Goal: Information Seeking & Learning: Check status

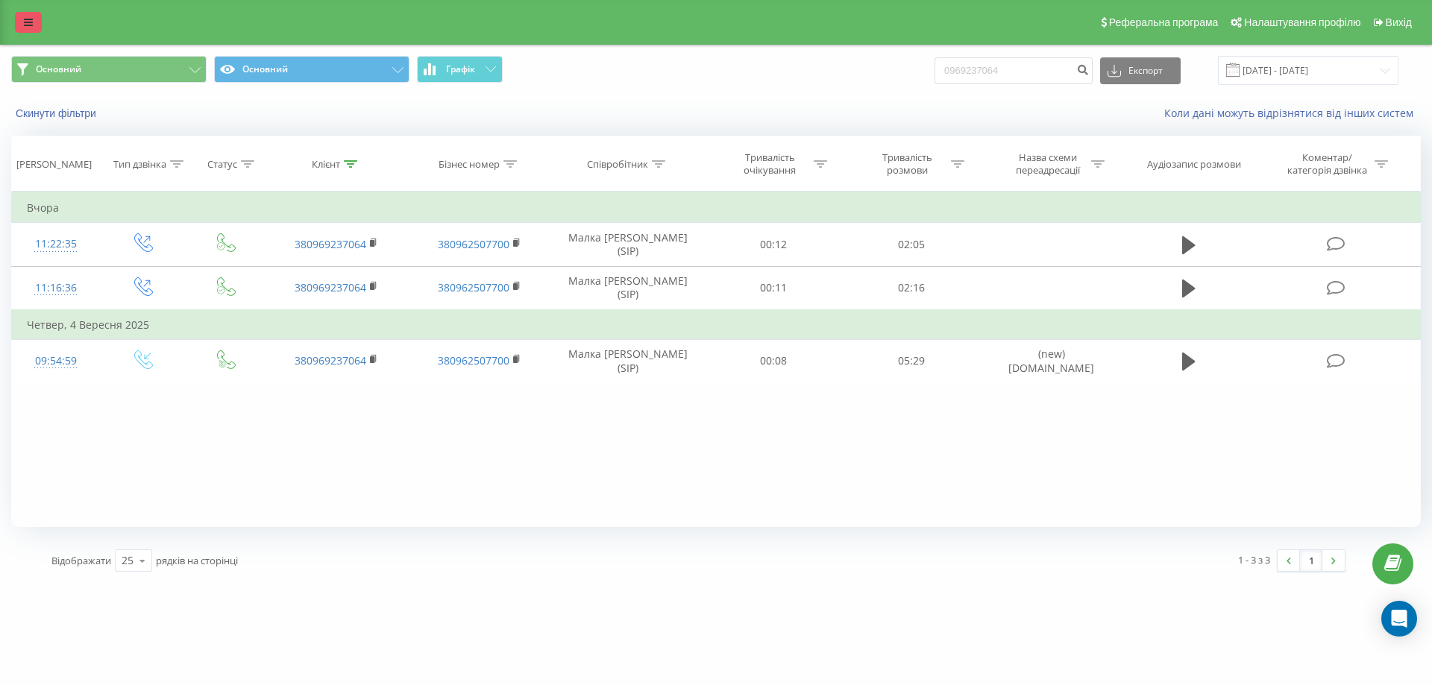
click at [29, 17] on icon at bounding box center [28, 22] width 9 height 10
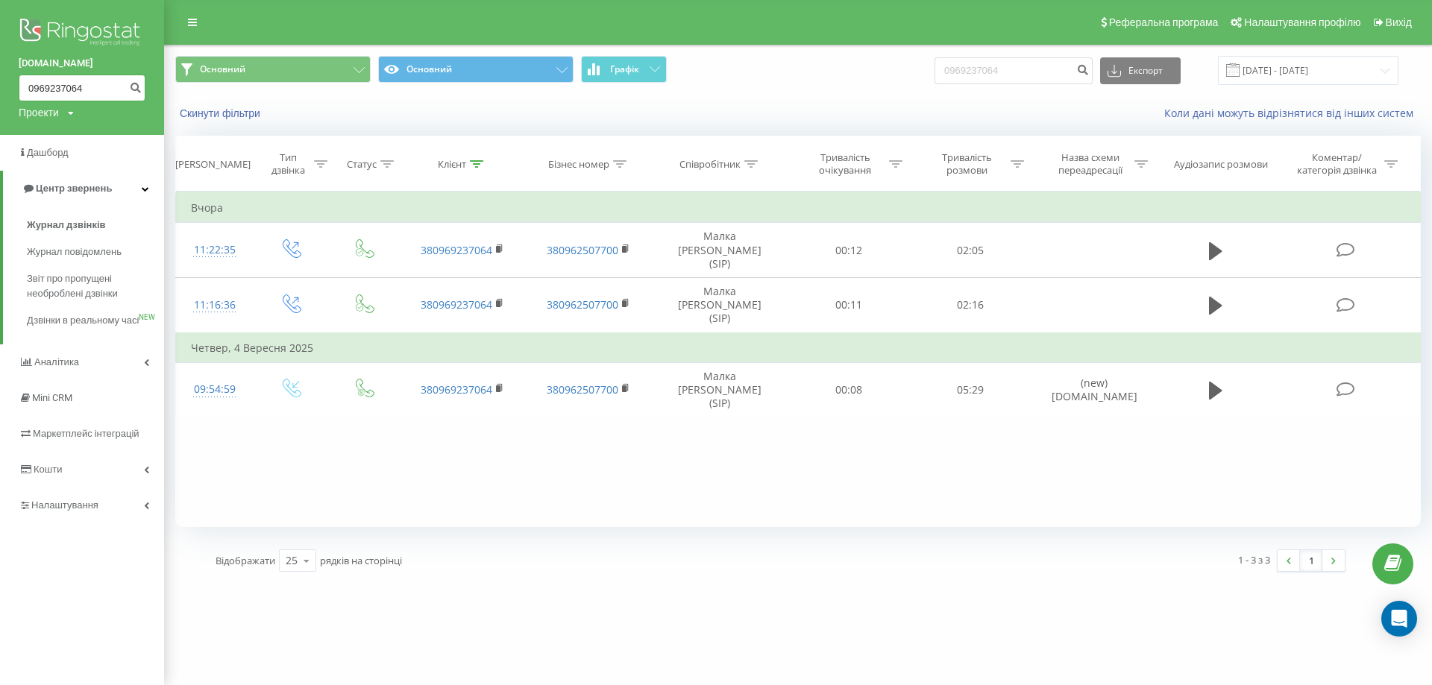
paste input "667264891"
drag, startPoint x: 87, startPoint y: 92, endPoint x: 24, endPoint y: 69, distance: 67.2
click at [24, 69] on div "[DOMAIN_NAME] 0667264891 Проекти [DOMAIN_NAME]" at bounding box center [82, 67] width 164 height 135
type input "0667264891"
click at [139, 86] on icon "submit" at bounding box center [135, 85] width 13 height 9
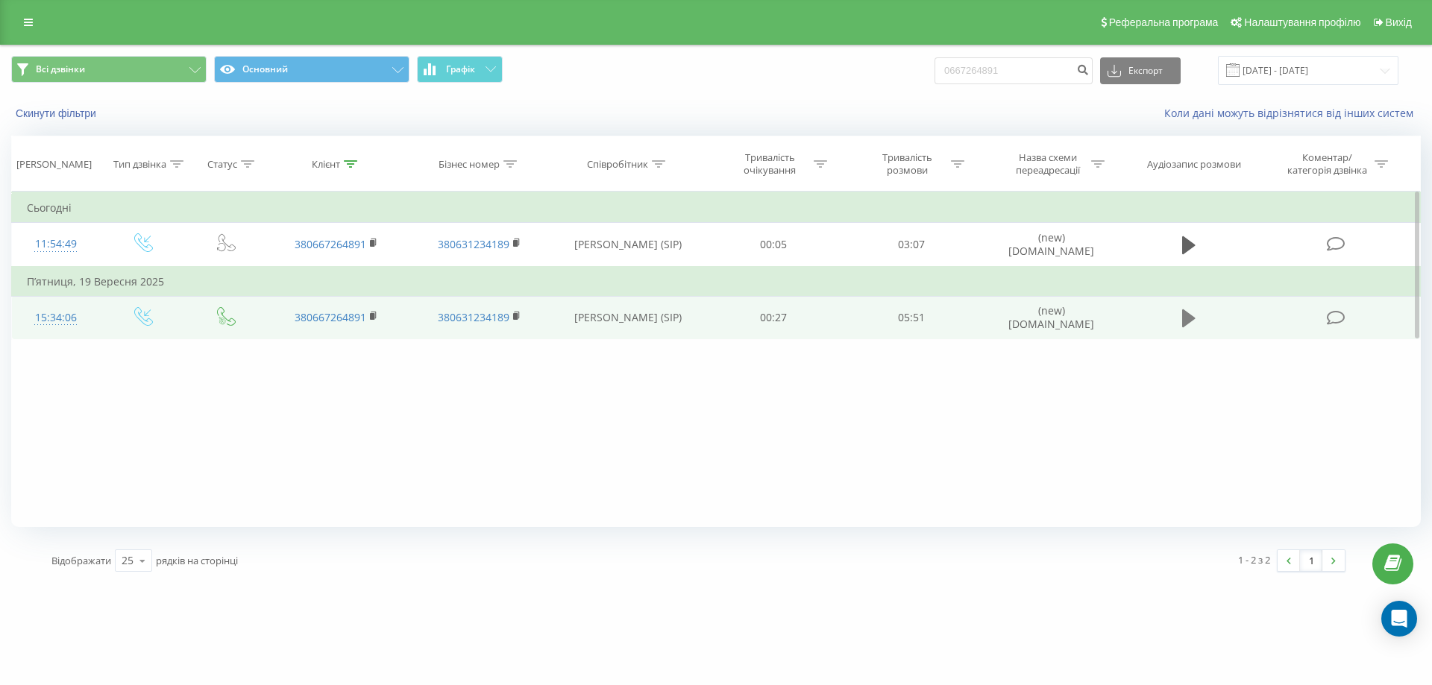
click at [1186, 314] on icon at bounding box center [1188, 318] width 13 height 18
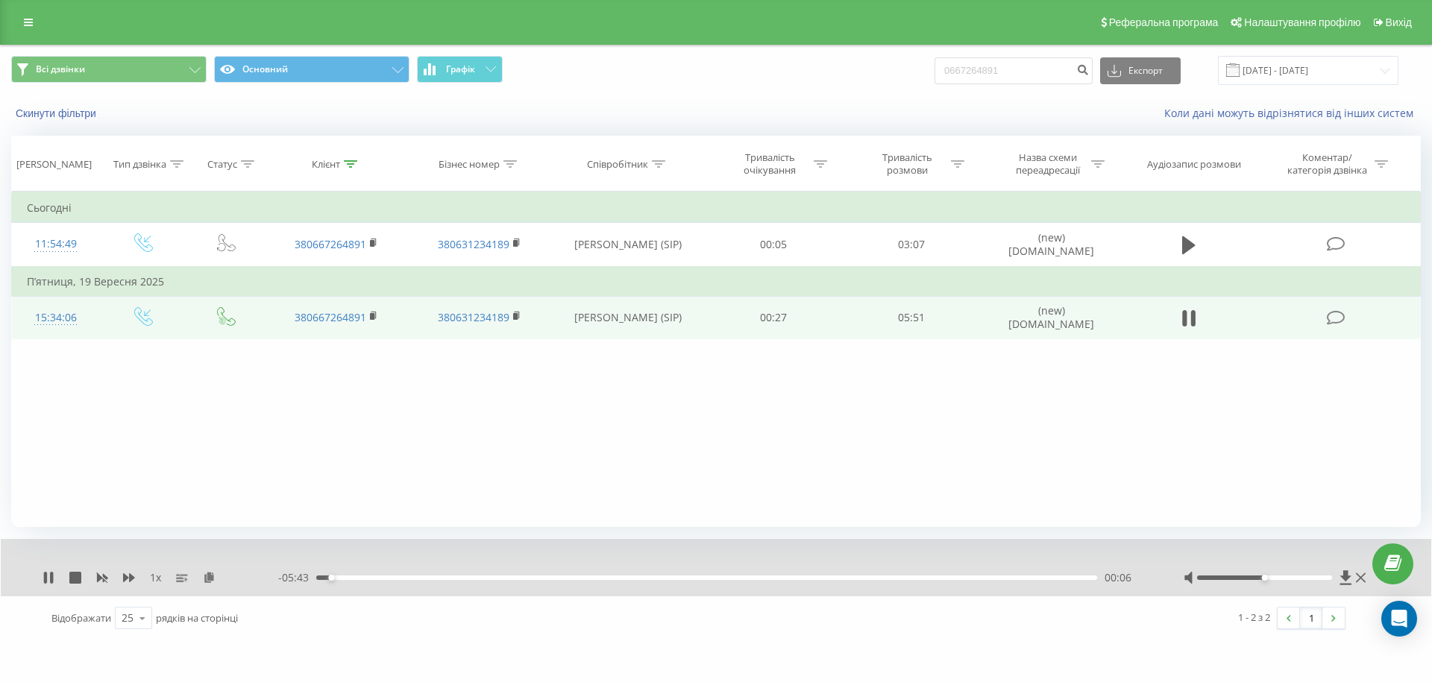
click at [384, 578] on div "00:06" at bounding box center [706, 578] width 781 height 4
click at [444, 578] on div "00:57" at bounding box center [706, 578] width 781 height 4
click at [60, 417] on div "Фільтрувати за умовою Дорівнює Введіть значення Скасувати OK Фільтрувати за умо…" at bounding box center [715, 360] width 1409 height 336
click at [375, 315] on icon at bounding box center [373, 315] width 5 height 7
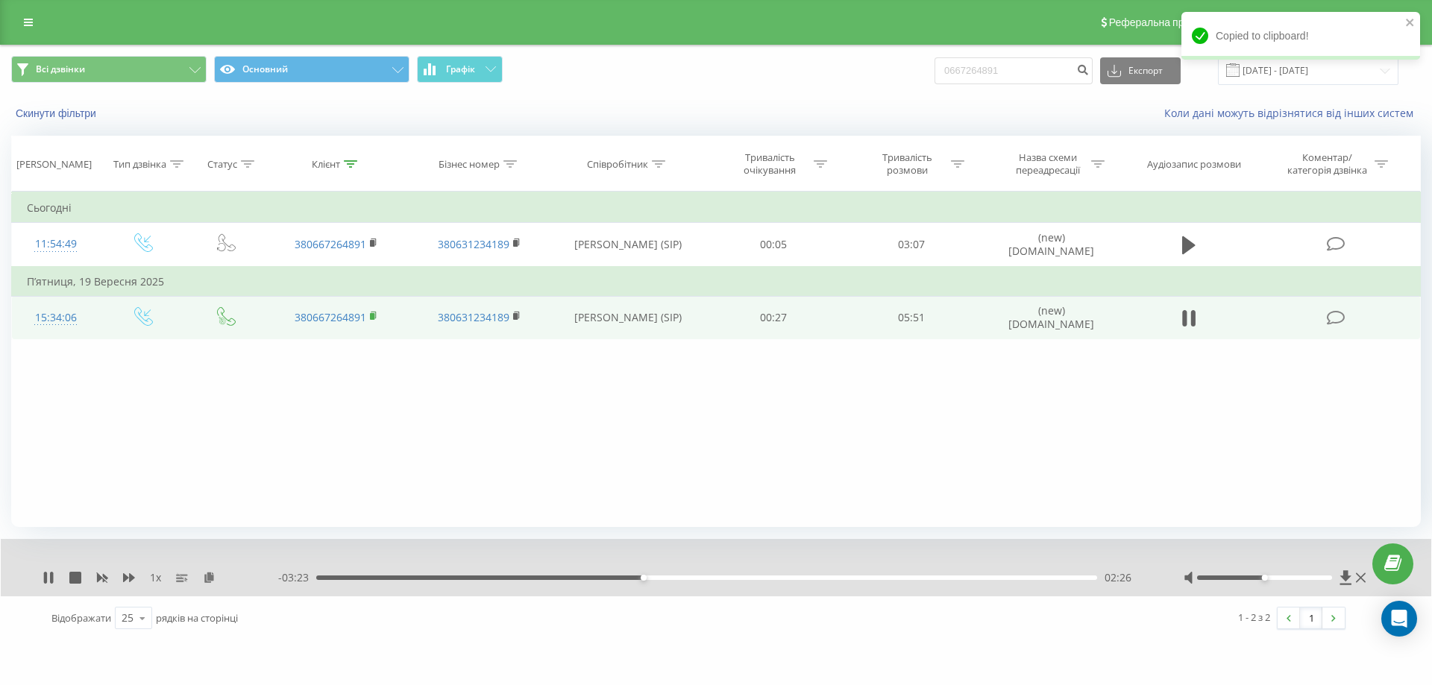
click at [375, 315] on icon at bounding box center [373, 315] width 5 height 7
